Goal: Check status: Check status

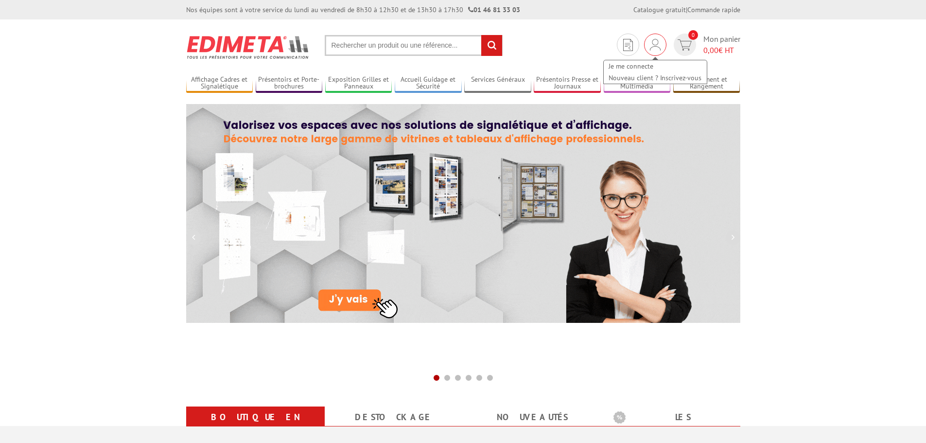
click at [654, 44] on img at bounding box center [655, 45] width 11 height 12
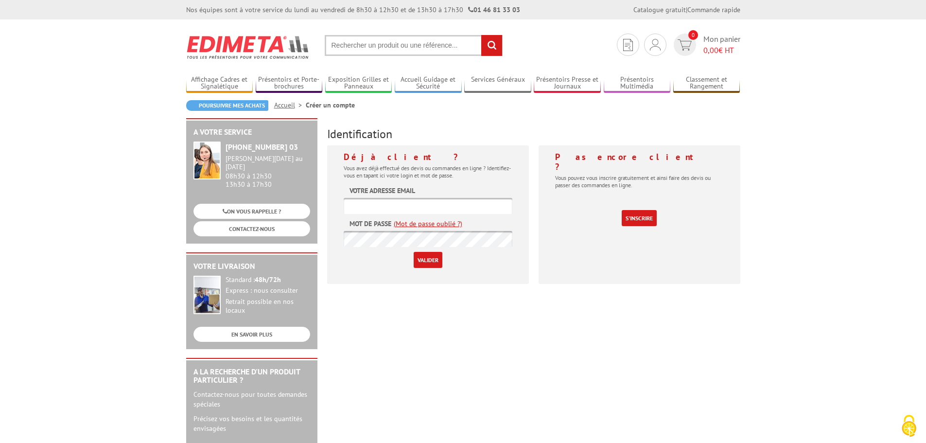
click at [442, 207] on input "text" at bounding box center [428, 206] width 169 height 16
paste input "[PERSON_NAME][EMAIL_ADDRESS][DOMAIN_NAME]"
type input "[PERSON_NAME][EMAIL_ADDRESS][DOMAIN_NAME]"
click at [422, 263] on input "Valider" at bounding box center [428, 260] width 29 height 16
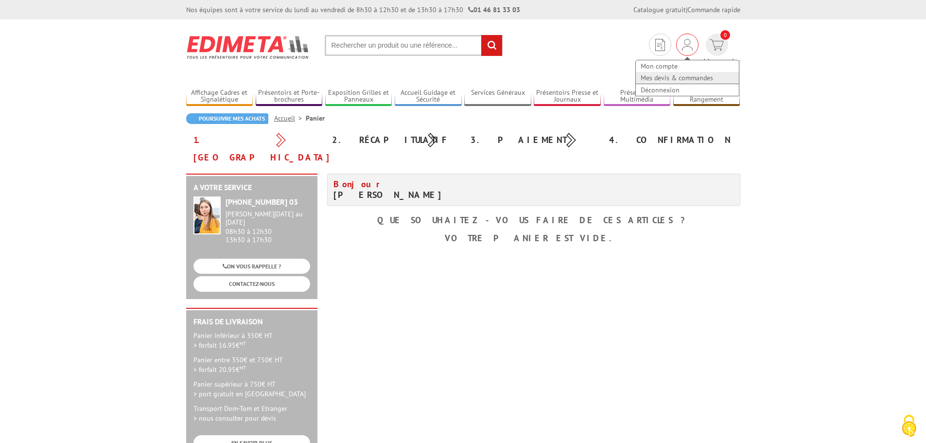
click at [637, 81] on link "Mes devis & commandes" at bounding box center [687, 78] width 103 height 12
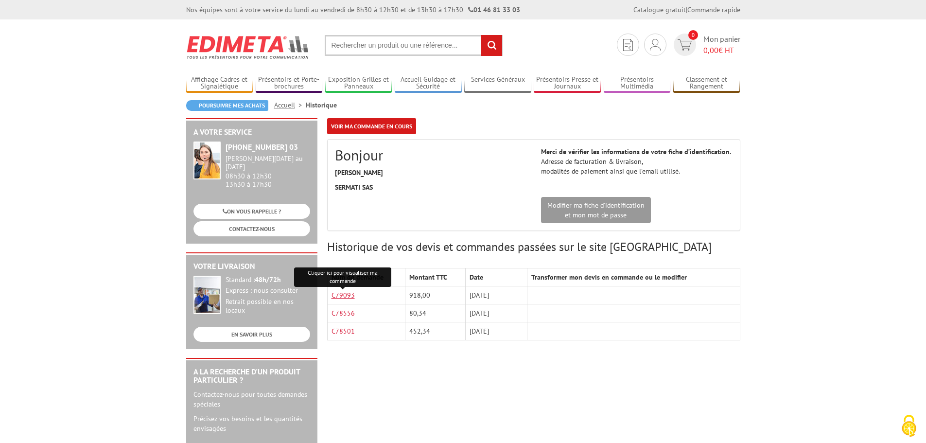
click at [342, 299] on link "C79093" at bounding box center [342, 295] width 23 height 9
